Goal: Transaction & Acquisition: Register for event/course

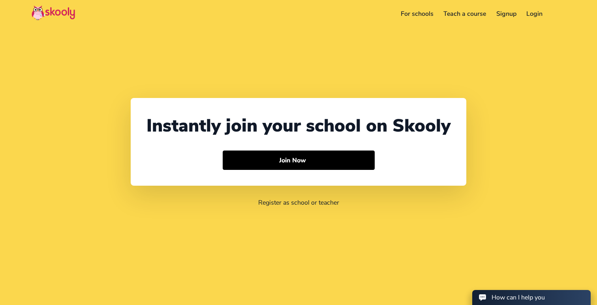
select select "91"
select select "India"
select select "Asia/Kolkata"
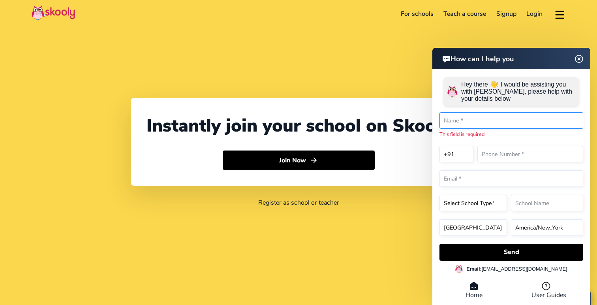
click at [485, 127] on input "text" at bounding box center [512, 120] width 144 height 17
type input "Vineet Rakesh"
select select "65"
type input "98007871"
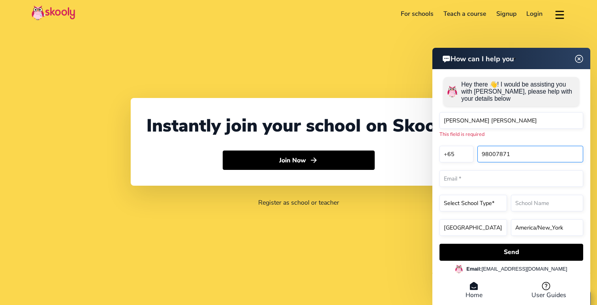
type input "[EMAIL_ADDRESS][PERSON_NAME][DOMAIN_NAME]"
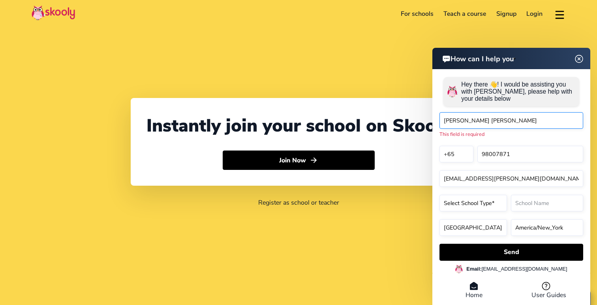
select select "65"
select select "Singapore"
select select "Asia/Singapore"
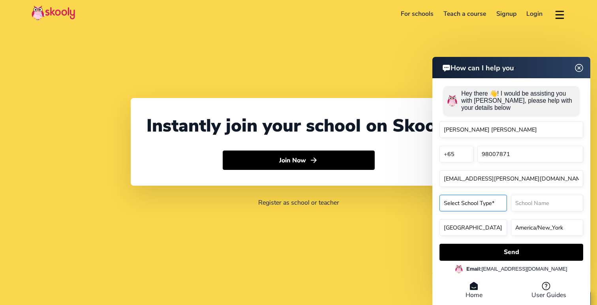
click at [472, 201] on select "Select School Type* Preschool Childcare K12 or primary school Academy Online sc…" at bounding box center [474, 203] width 68 height 17
select select "K12 or primary school"
click at [440, 195] on select "Select School Type* Preschool Childcare K12 or primary school Academy Online sc…" at bounding box center [474, 203] width 68 height 17
click at [525, 201] on input "text" at bounding box center [547, 203] width 72 height 17
type input "NPSI"
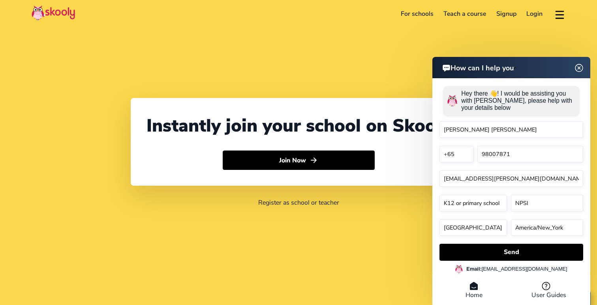
click at [580, 71] on img at bounding box center [579, 68] width 15 height 10
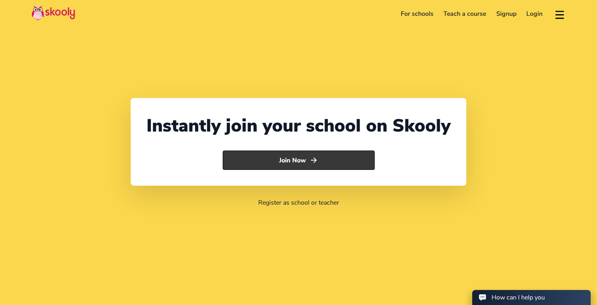
click at [289, 165] on button "Join Now" at bounding box center [299, 160] width 152 height 20
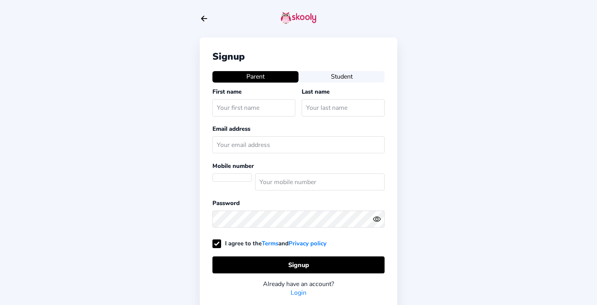
select select
click at [249, 108] on input "text" at bounding box center [254, 107] width 83 height 17
type input "Vineet"
type input "Rakesh"
type input "[EMAIL_ADDRESS][PERSON_NAME][DOMAIN_NAME]"
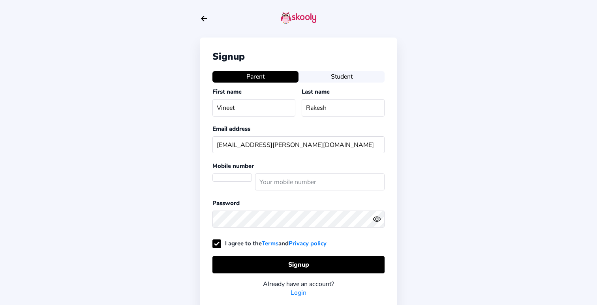
select select "SG"
type input "98007871"
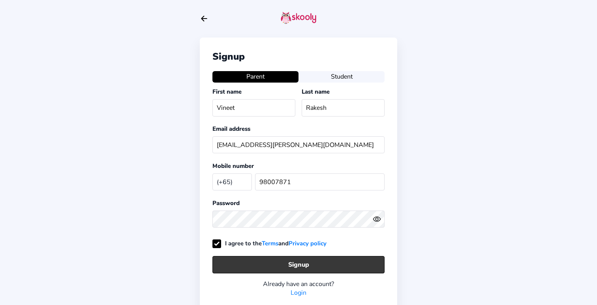
click at [293, 261] on button "Signup" at bounding box center [299, 264] width 172 height 17
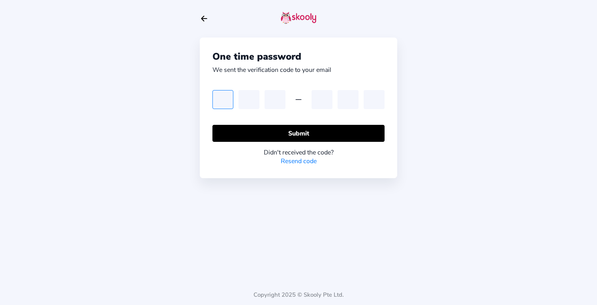
type input "0"
type input "9"
type input "4"
type input "3"
type input "0"
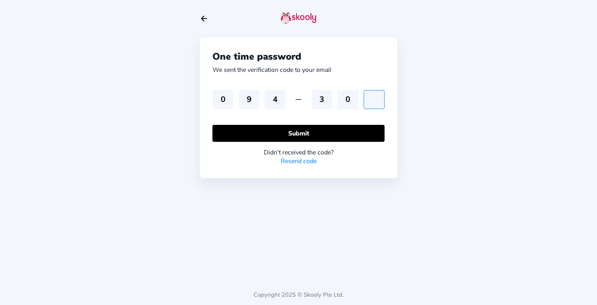
type input "0"
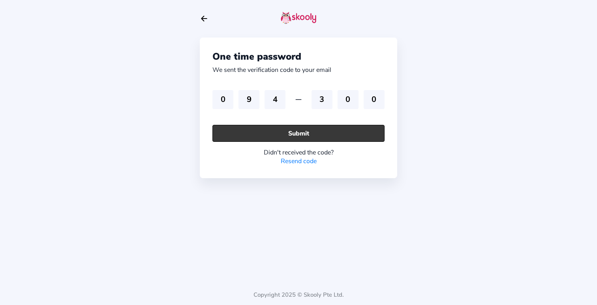
click at [280, 138] on button "Submit" at bounding box center [299, 133] width 172 height 17
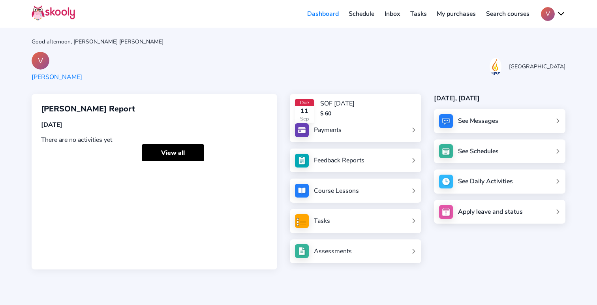
click at [335, 128] on div "Payments" at bounding box center [328, 130] width 28 height 9
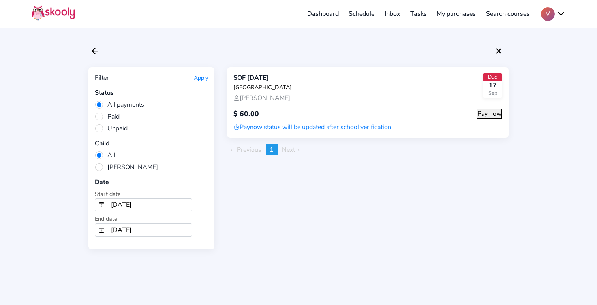
click at [280, 92] on div "SOF [DATE] NPS International School [PERSON_NAME]" at bounding box center [262, 87] width 58 height 29
click at [98, 47] on icon "Arrow Back" at bounding box center [94, 50] width 9 height 9
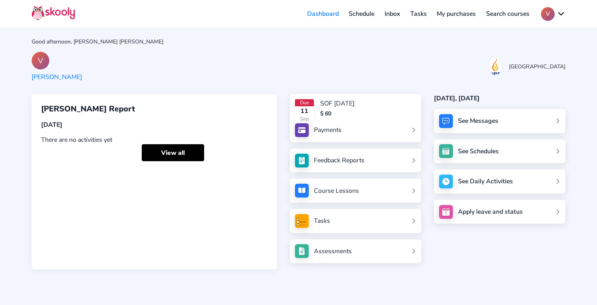
click at [328, 103] on div "SOF [DATE]" at bounding box center [337, 103] width 34 height 9
click at [331, 116] on div "$ 60" at bounding box center [337, 114] width 34 height 8
click at [413, 128] on link "Payments" at bounding box center [355, 130] width 121 height 14
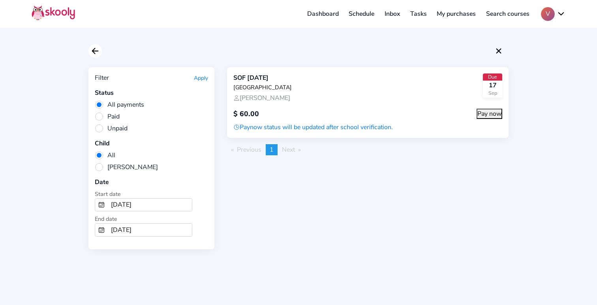
click at [96, 52] on icon "Arrow Back" at bounding box center [94, 50] width 9 height 9
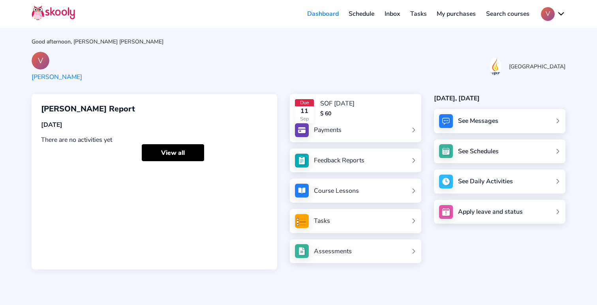
click at [365, 224] on link "Tasks" at bounding box center [355, 221] width 121 height 14
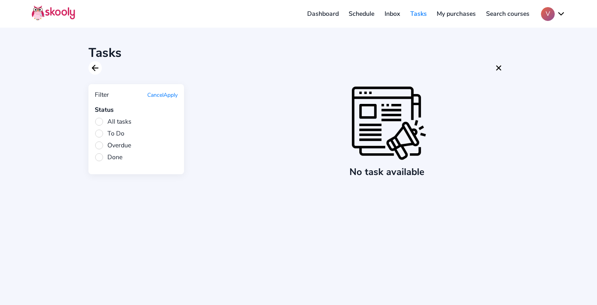
click at [97, 70] on icon "Arrow Back" at bounding box center [94, 67] width 9 height 9
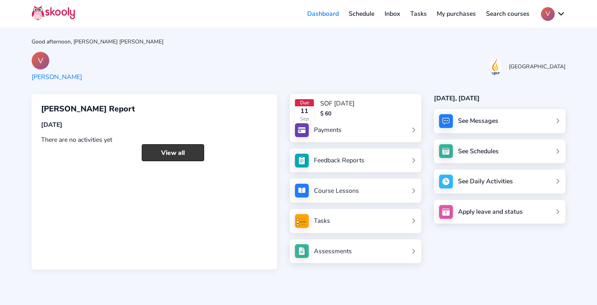
click at [160, 155] on link "View all" at bounding box center [173, 152] width 62 height 17
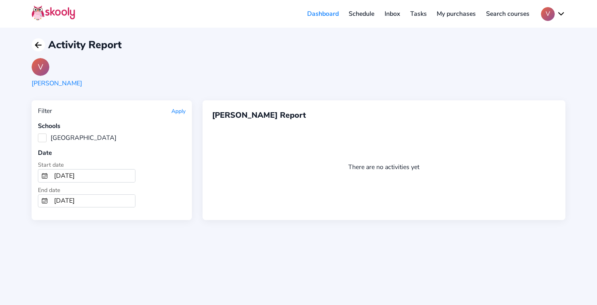
click at [42, 47] on icon "Arrow Back" at bounding box center [38, 44] width 9 height 9
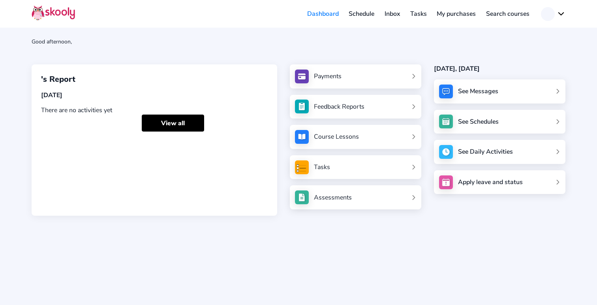
click at [42, 47] on div "Good afternoon, 's Report [DATE] There are no activities yet View all Payments …" at bounding box center [298, 152] width 597 height 305
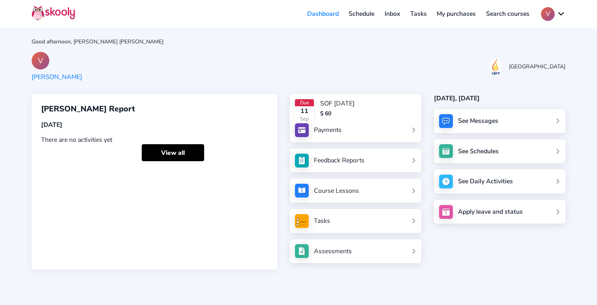
click at [474, 117] on div "See Messages" at bounding box center [478, 121] width 40 height 9
click at [478, 120] on div "See Messages" at bounding box center [478, 121] width 40 height 9
click at [551, 120] on div "See Messages" at bounding box center [500, 121] width 132 height 24
click at [393, 115] on div "Due [DATE] SOF [DATE] $ 60" at bounding box center [355, 111] width 121 height 24
click at [56, 79] on div "[PERSON_NAME]" at bounding box center [57, 77] width 51 height 9
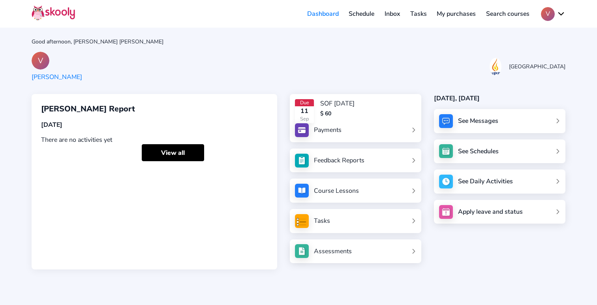
click at [339, 115] on div "$ 60" at bounding box center [337, 114] width 34 height 8
click at [371, 191] on link "Course Lessons" at bounding box center [355, 191] width 121 height 14
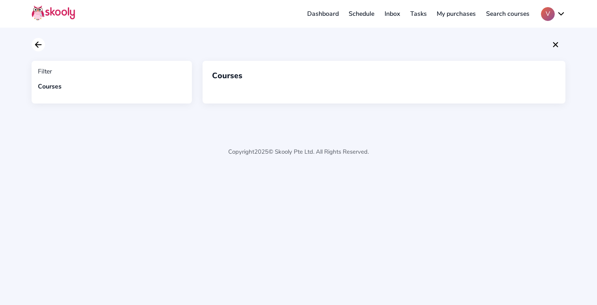
click at [38, 43] on icon "Arrow Back" at bounding box center [38, 44] width 9 height 9
